Goal: Transaction & Acquisition: Download file/media

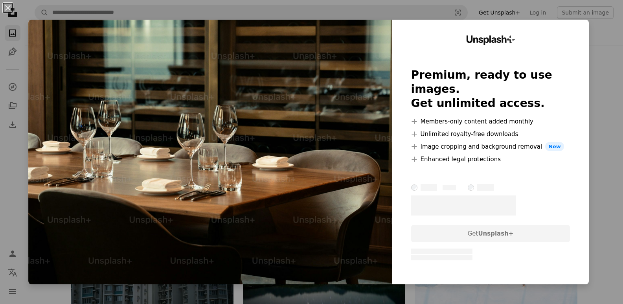
scroll to position [1252, 0]
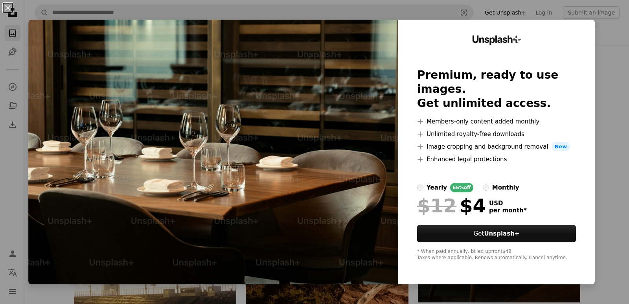
click at [609, 153] on div "An X shape Unsplash+ Premium, ready to use images. Get unlimited access. A plus…" at bounding box center [314, 152] width 629 height 304
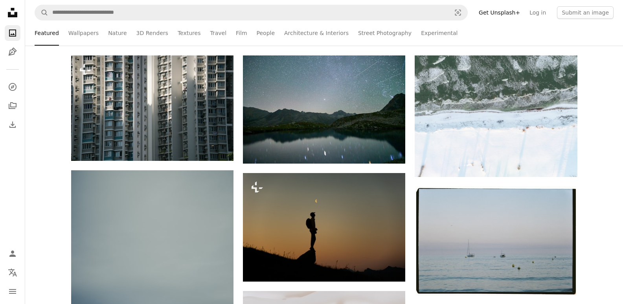
scroll to position [0, 0]
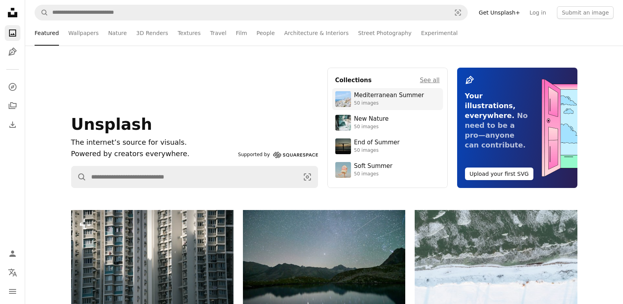
click at [368, 96] on div "Mediterranean Summer" at bounding box center [389, 96] width 70 height 8
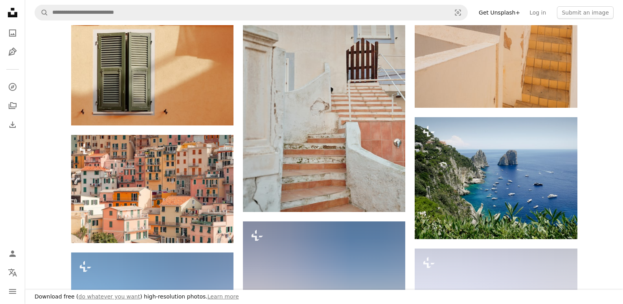
scroll to position [817, 0]
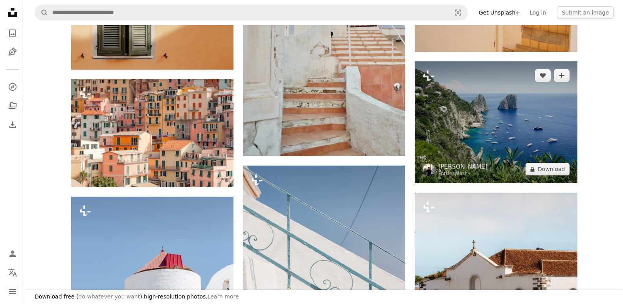
click at [530, 148] on img at bounding box center [496, 122] width 162 height 122
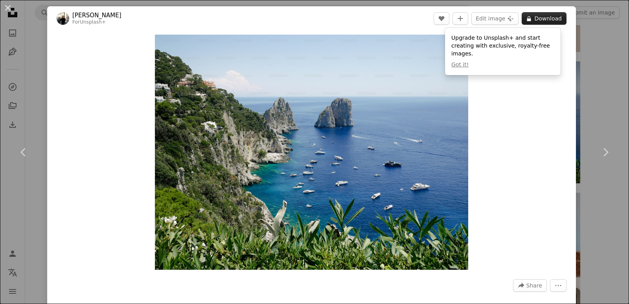
click at [545, 16] on button "A lock Download" at bounding box center [544, 18] width 45 height 13
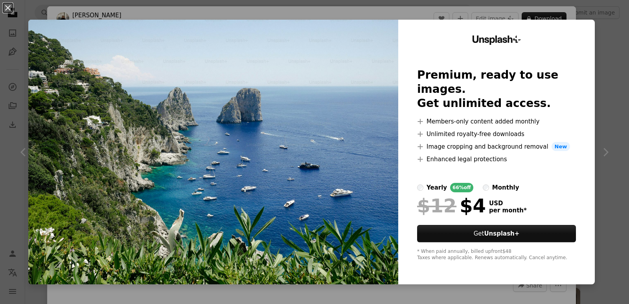
click at [610, 166] on div "An X shape Unsplash+ Premium, ready to use images. Get unlimited access. A plus…" at bounding box center [314, 152] width 629 height 304
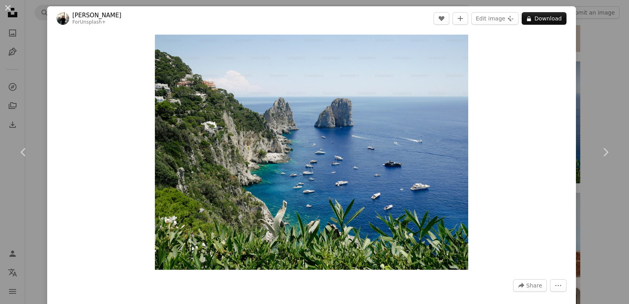
click at [581, 74] on div "An X shape Chevron left Chevron right [PERSON_NAME] For Unsplash+ A heart A plu…" at bounding box center [314, 152] width 629 height 304
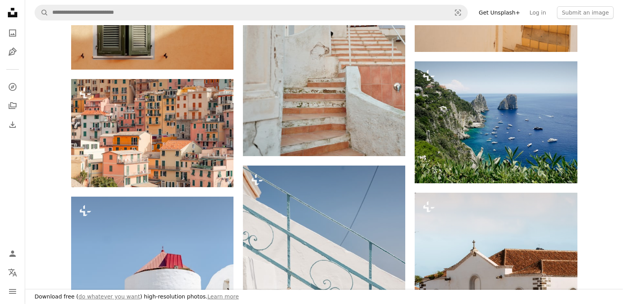
click at [41, 72] on div "Plus sign for Unsplash+ A heart A plus sign [PERSON_NAME] For Unsplash+ A lock …" at bounding box center [324, 6] width 598 height 1374
click at [11, 106] on icon "Collections" at bounding box center [13, 105] width 8 height 7
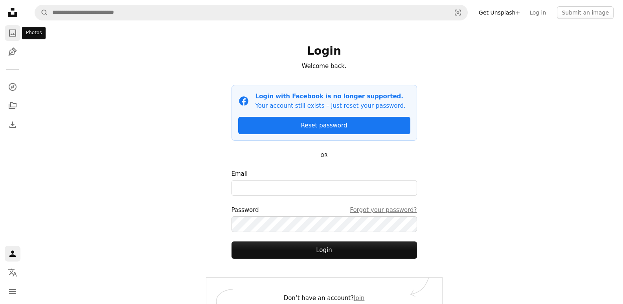
click at [10, 28] on link "A photo" at bounding box center [13, 33] width 16 height 16
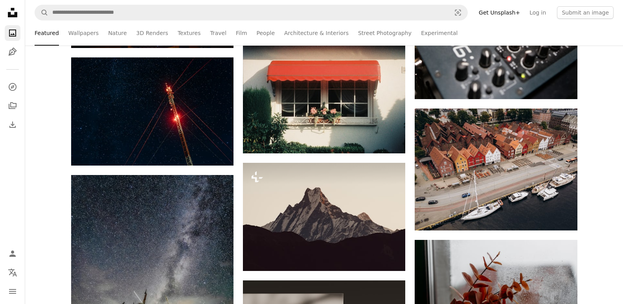
scroll to position [5112, 0]
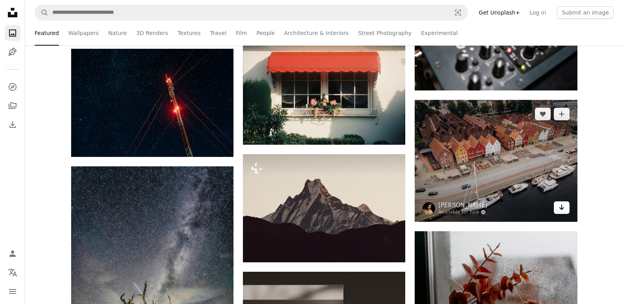
click at [566, 204] on link "Arrow pointing down" at bounding box center [562, 207] width 16 height 13
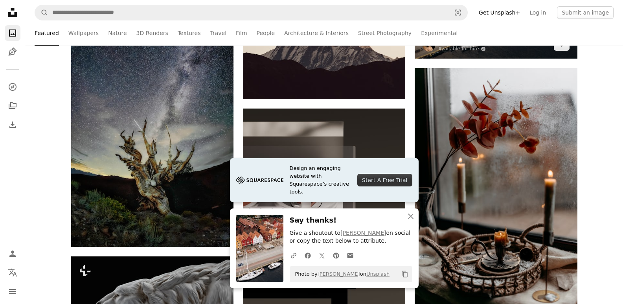
scroll to position [5294, 0]
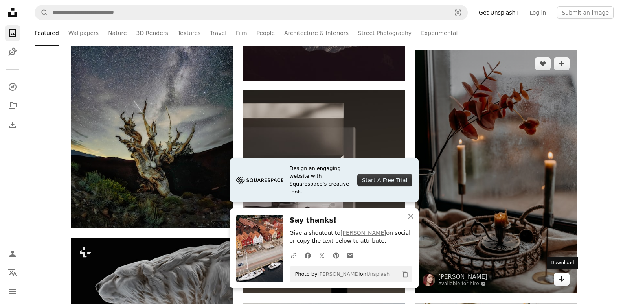
click at [561, 276] on icon "Arrow pointing down" at bounding box center [562, 278] width 6 height 9
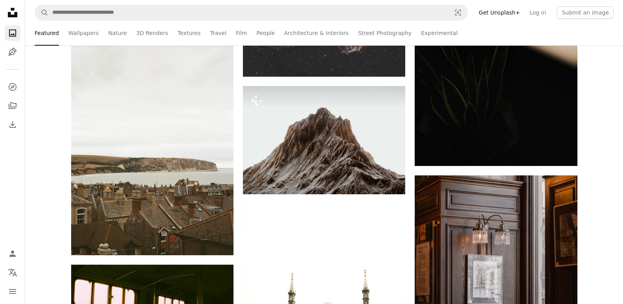
scroll to position [5914, 0]
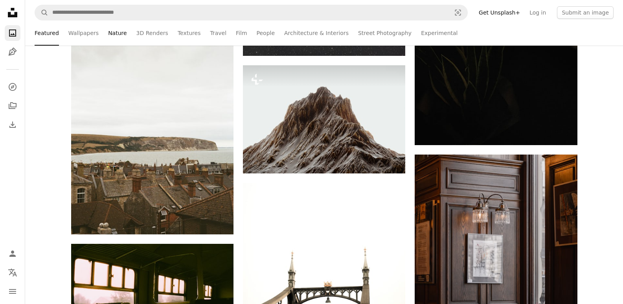
click at [113, 29] on link "Nature" at bounding box center [117, 32] width 18 height 25
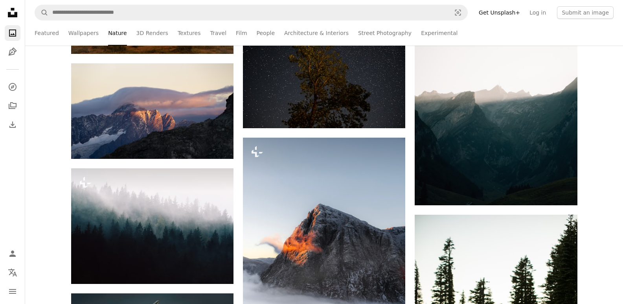
scroll to position [914, 0]
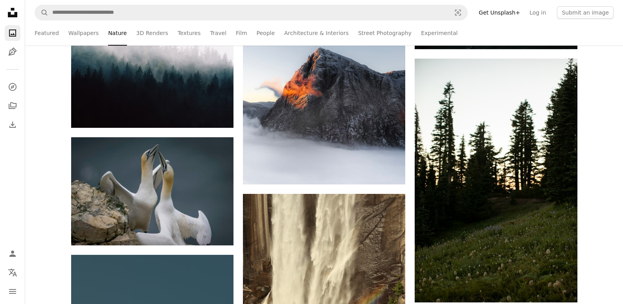
scroll to position [1122, 0]
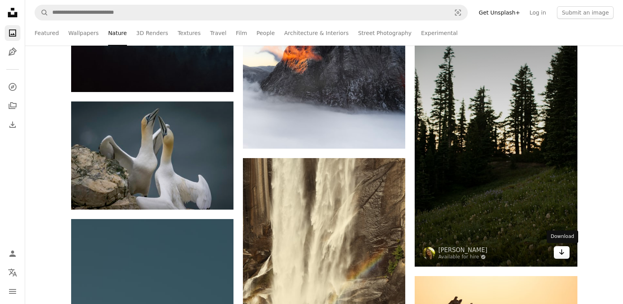
click at [563, 251] on icon "Arrow pointing down" at bounding box center [562, 251] width 6 height 9
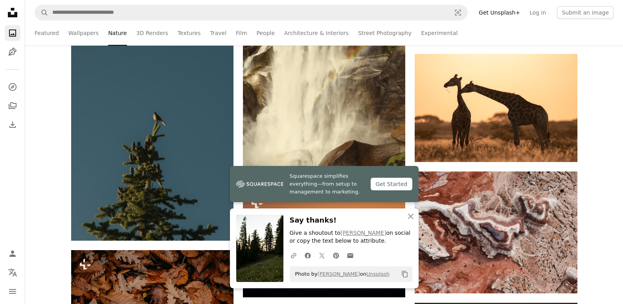
scroll to position [1318, 0]
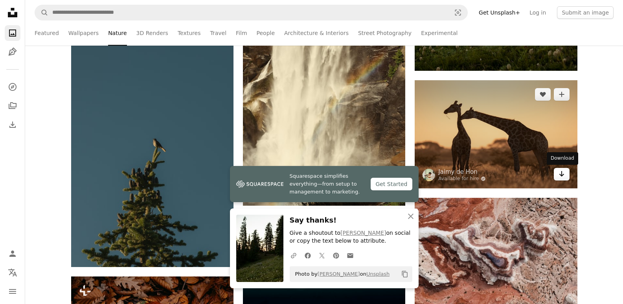
click at [557, 176] on link "Arrow pointing down" at bounding box center [562, 174] width 16 height 13
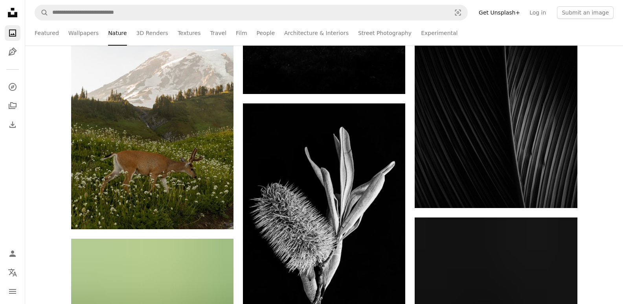
scroll to position [2177, 0]
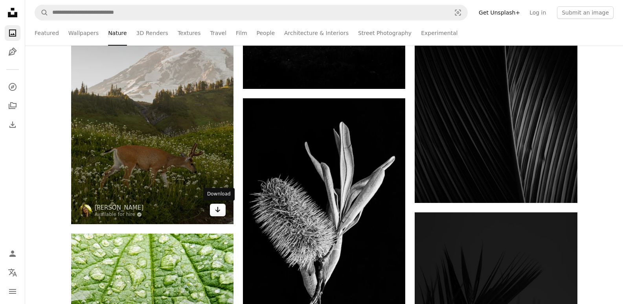
click at [217, 207] on icon "Arrow pointing down" at bounding box center [218, 209] width 6 height 9
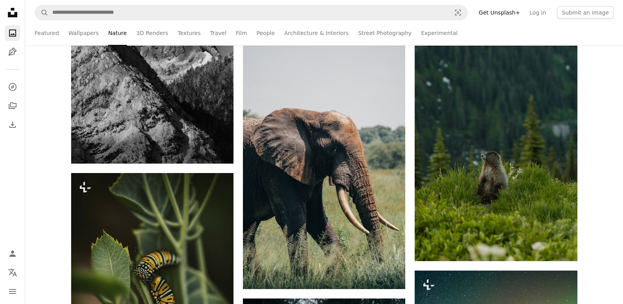
scroll to position [2833, 0]
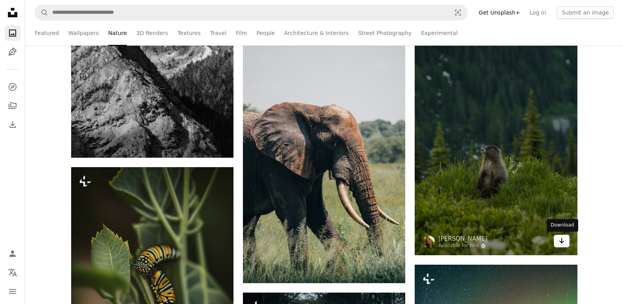
click at [560, 242] on icon "Arrow pointing down" at bounding box center [562, 240] width 6 height 9
